Goal: Find specific page/section

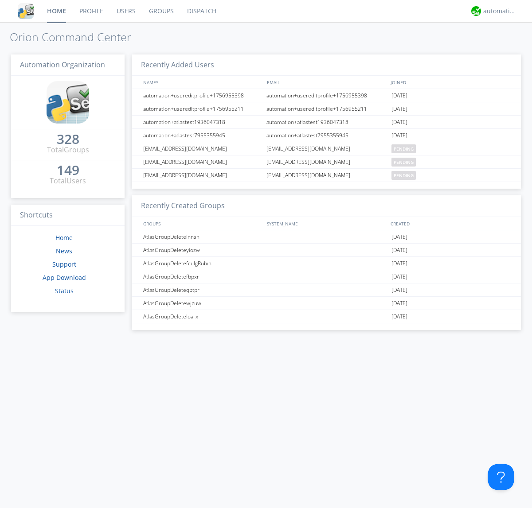
click at [160, 11] on link "Groups" at bounding box center [161, 11] width 38 height 22
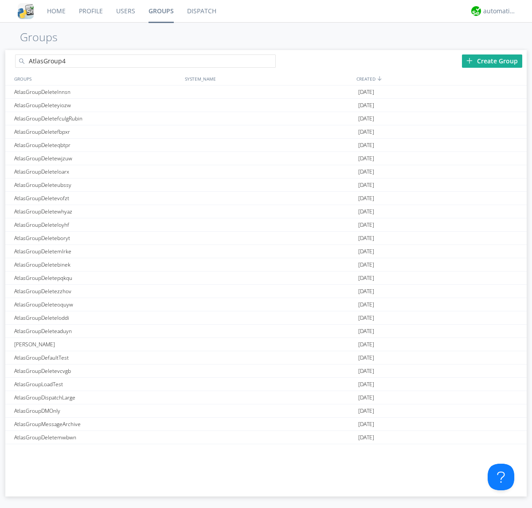
type input "AtlasGroup4"
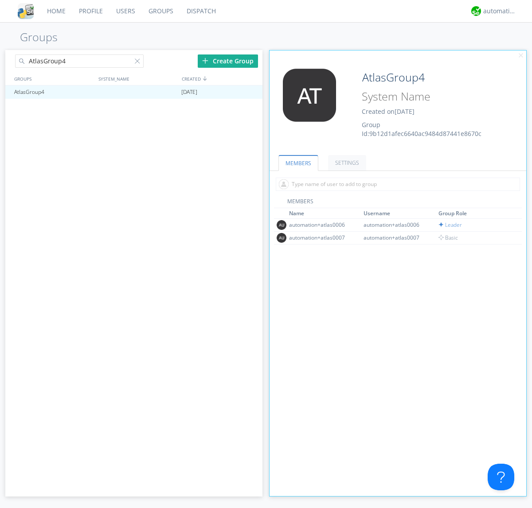
click at [346, 163] on link "SETTINGS" at bounding box center [347, 163] width 38 height 16
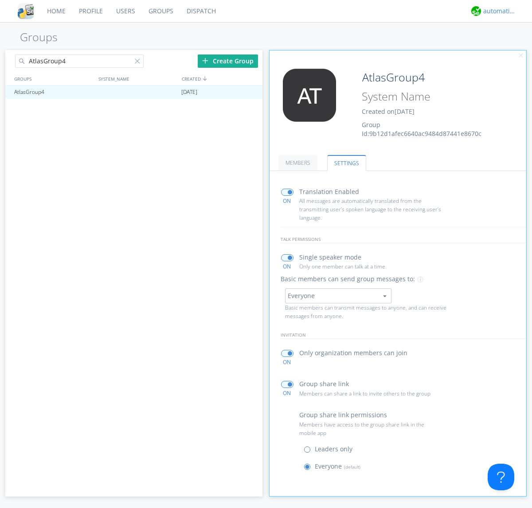
click at [497, 11] on div "automation+atlas" at bounding box center [499, 11] width 33 height 9
